Goal: Task Accomplishment & Management: Use online tool/utility

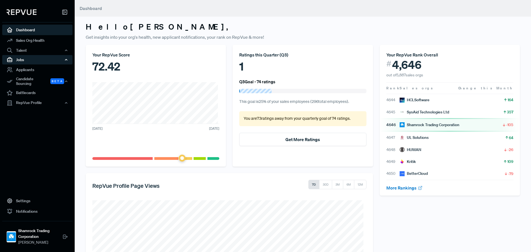
click at [36, 61] on div "Jobs" at bounding box center [37, 59] width 70 height 9
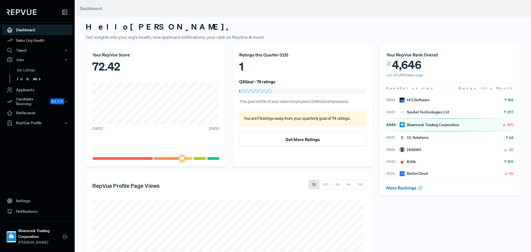
click at [32, 78] on link "Job Ads" at bounding box center [45, 79] width 70 height 9
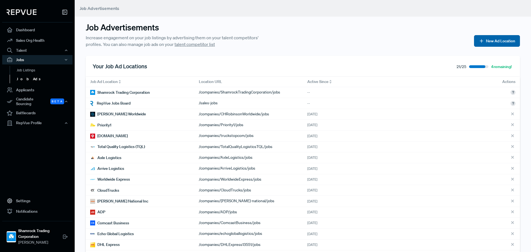
click at [504, 43] on button "New Ad Location" at bounding box center [497, 41] width 46 height 12
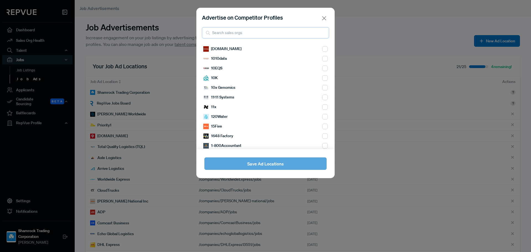
click at [259, 34] on input "search" at bounding box center [265, 32] width 127 height 11
drag, startPoint x: 294, startPoint y: 37, endPoint x: 295, endPoint y: 33, distance: 4.2
click at [294, 35] on input "search" at bounding box center [265, 32] width 127 height 11
click at [255, 32] on input "search" at bounding box center [265, 32] width 127 height 11
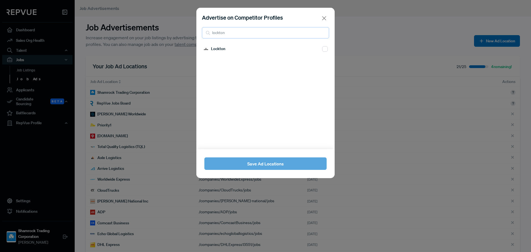
type input "lockton"
click at [322, 47] on input "checkbox" at bounding box center [325, 49] width 6 height 6
checkbox input "true"
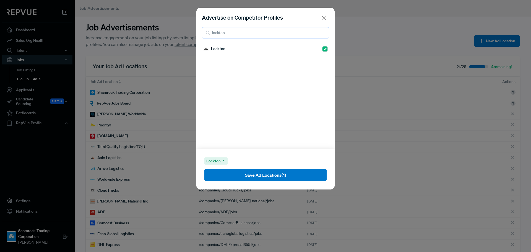
drag, startPoint x: 231, startPoint y: 30, endPoint x: 202, endPoint y: 33, distance: 29.4
click at [202, 33] on input "lockton" at bounding box center [265, 32] width 127 height 11
click at [239, 35] on input "well sky" at bounding box center [265, 32] width 127 height 11
type input "well sky"
click at [204, 169] on button "Save Ad Locations (1)" at bounding box center [265, 175] width 122 height 12
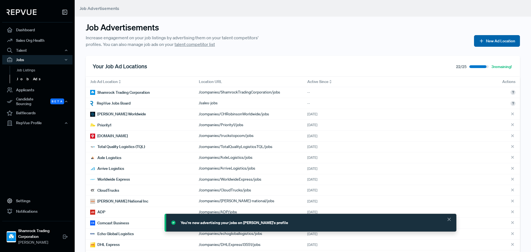
click at [504, 40] on button "New Ad Location" at bounding box center [497, 41] width 46 height 12
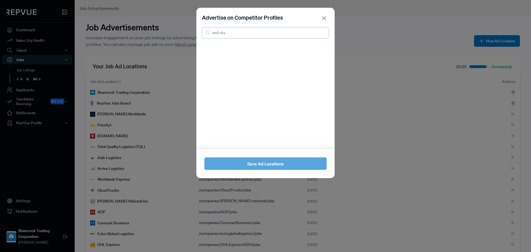
click at [220, 31] on input "well sky" at bounding box center [265, 32] width 127 height 11
type input "wellsky"
click at [322, 48] on input "checkbox" at bounding box center [325, 49] width 6 height 6
checkbox input "true"
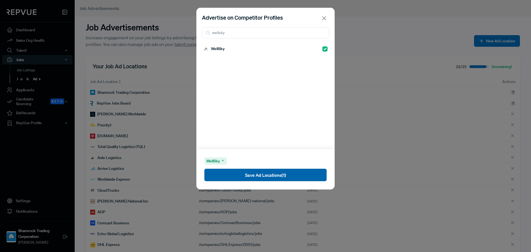
click at [257, 174] on button "Save Ad Locations (1)" at bounding box center [265, 175] width 122 height 12
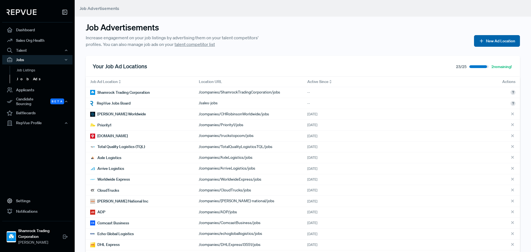
click at [499, 40] on button "New Ad Location" at bounding box center [497, 41] width 46 height 12
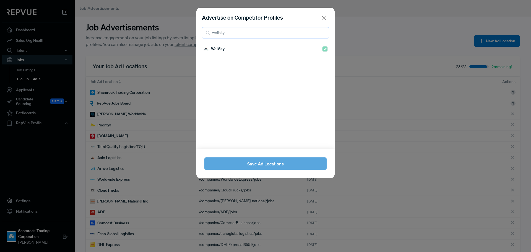
drag, startPoint x: 254, startPoint y: 33, endPoint x: 196, endPoint y: 32, distance: 57.5
click at [196, 32] on div "Advertise on Competitor Profiles wellsky" at bounding box center [265, 26] width 138 height 36
type input "sifted"
click at [322, 48] on input "checkbox" at bounding box center [325, 49] width 6 height 6
checkbox input "true"
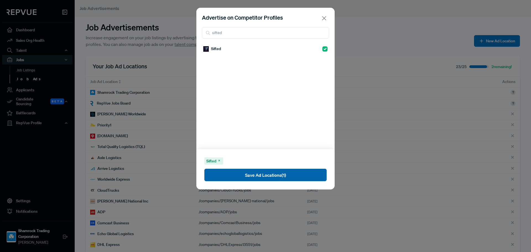
click at [275, 171] on button "Save Ad Locations (1)" at bounding box center [265, 175] width 122 height 12
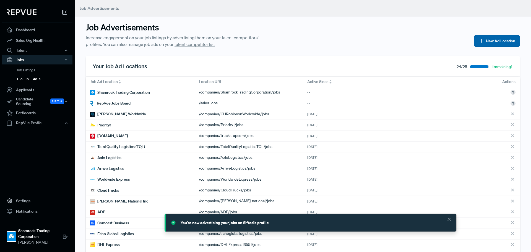
click at [502, 46] on button "New Ad Location" at bounding box center [497, 41] width 46 height 12
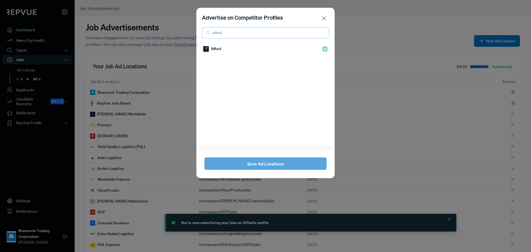
drag, startPoint x: 224, startPoint y: 34, endPoint x: 199, endPoint y: 39, distance: 25.1
click at [203, 39] on div "Advertise on Competitor Profiles sifted" at bounding box center [265, 26] width 138 height 36
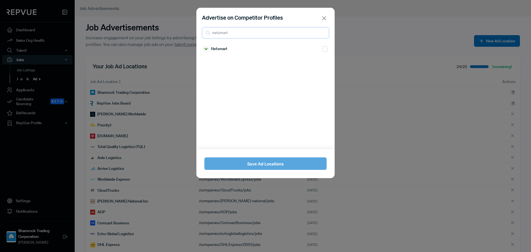
type input "netsmart"
drag, startPoint x: 325, startPoint y: 50, endPoint x: 309, endPoint y: 64, distance: 20.6
click at [324, 50] on div "Netsmart" at bounding box center [265, 96] width 138 height 105
click at [322, 48] on input "checkbox" at bounding box center [325, 49] width 6 height 6
checkbox input "true"
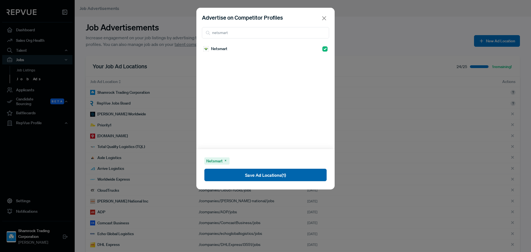
click at [281, 181] on button "Save Ad Locations (1)" at bounding box center [265, 175] width 122 height 12
